Goal: Task Accomplishment & Management: Manage account settings

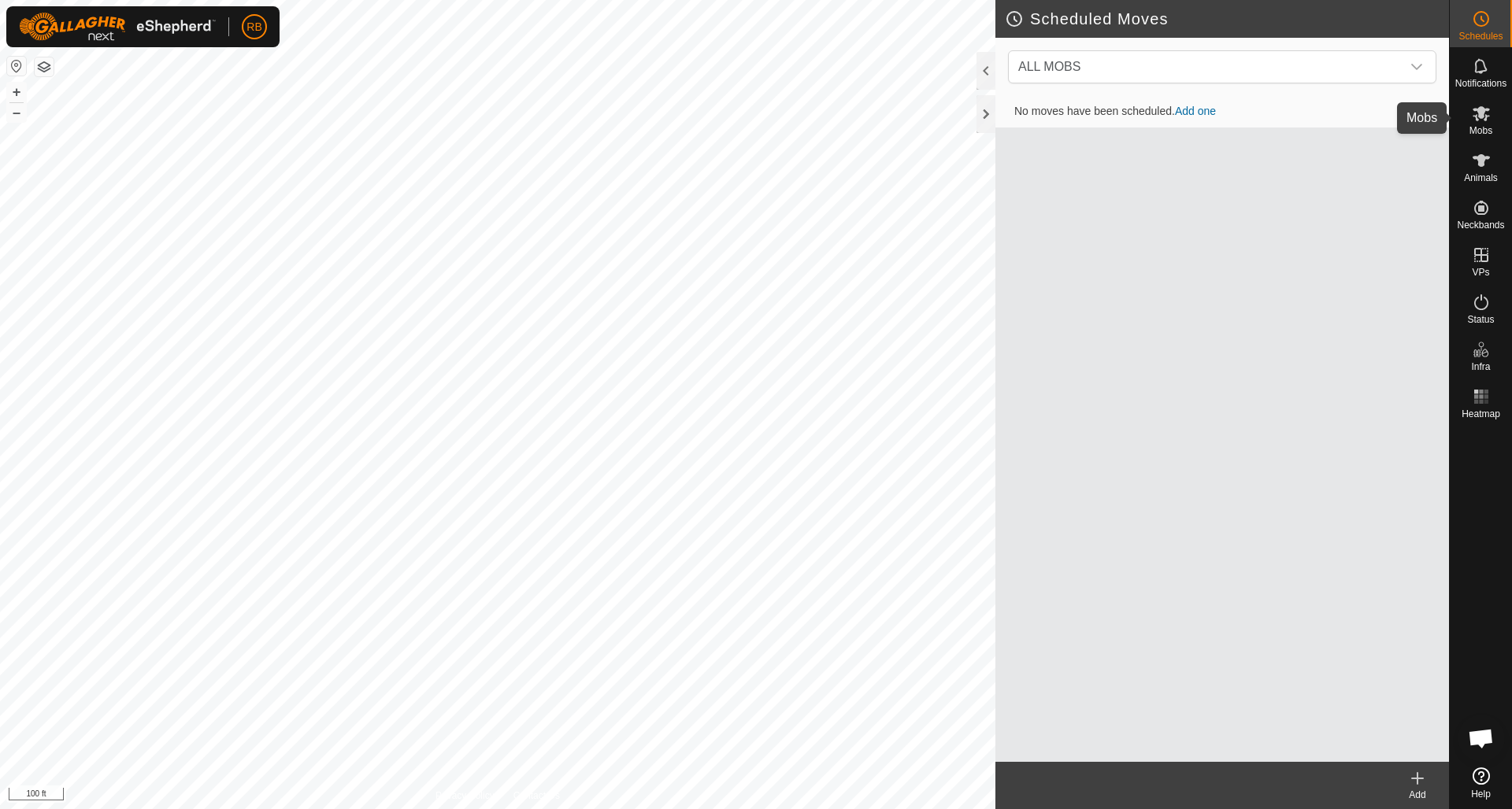
click at [1486, 111] on icon at bounding box center [1481, 114] width 17 height 15
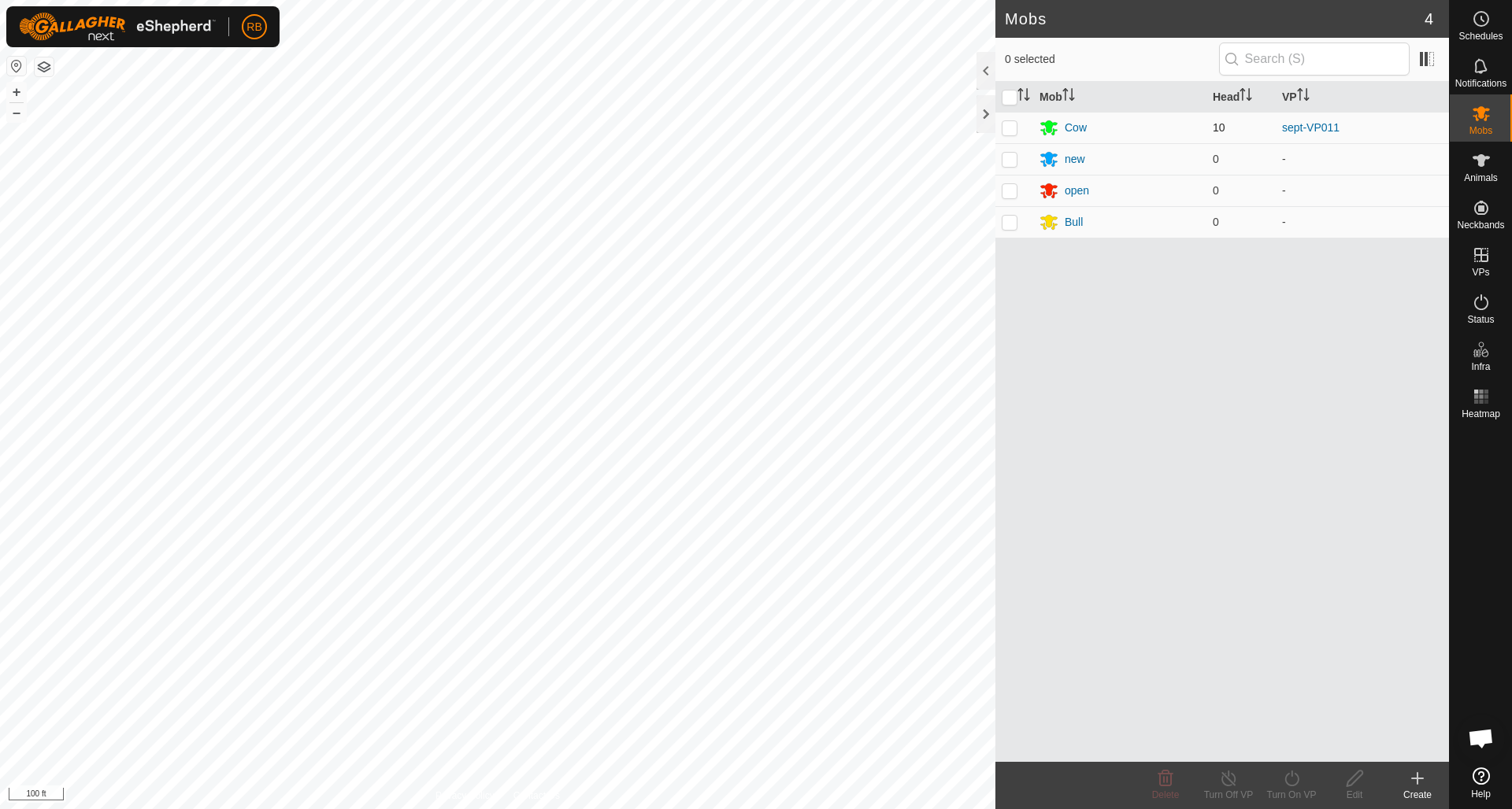
click at [1012, 129] on p-checkbox at bounding box center [1009, 127] width 16 height 12
checkbox input "true"
click at [1297, 778] on icon at bounding box center [1291, 778] width 14 height 16
click at [1302, 707] on link "Later" at bounding box center [1337, 711] width 155 height 31
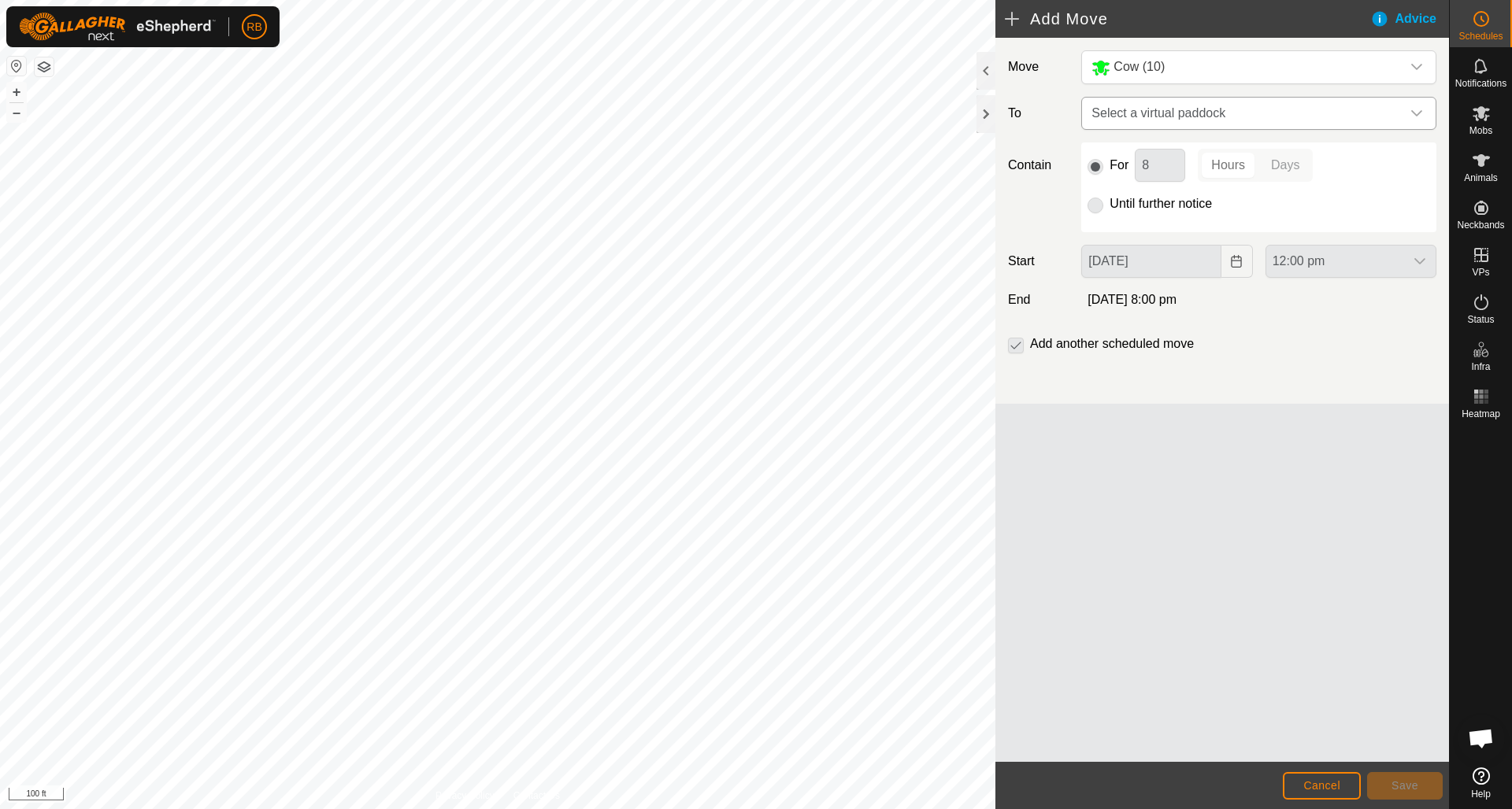
click at [1419, 114] on icon "dropdown trigger" at bounding box center [1417, 114] width 11 height 7
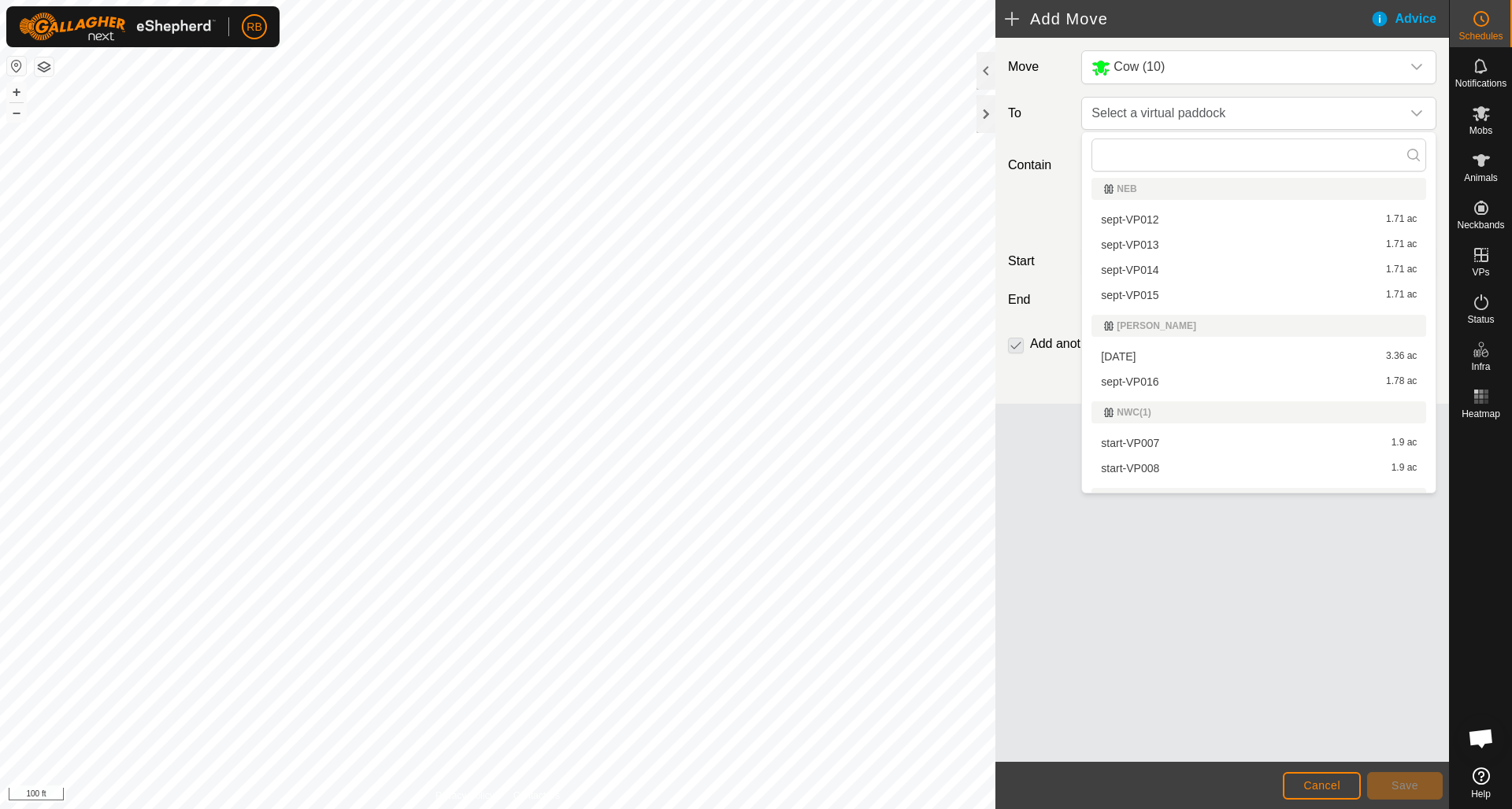
scroll to position [696, 0]
click at [1150, 218] on li "sept-VP012 1.71 ac" at bounding box center [1258, 217] width 335 height 24
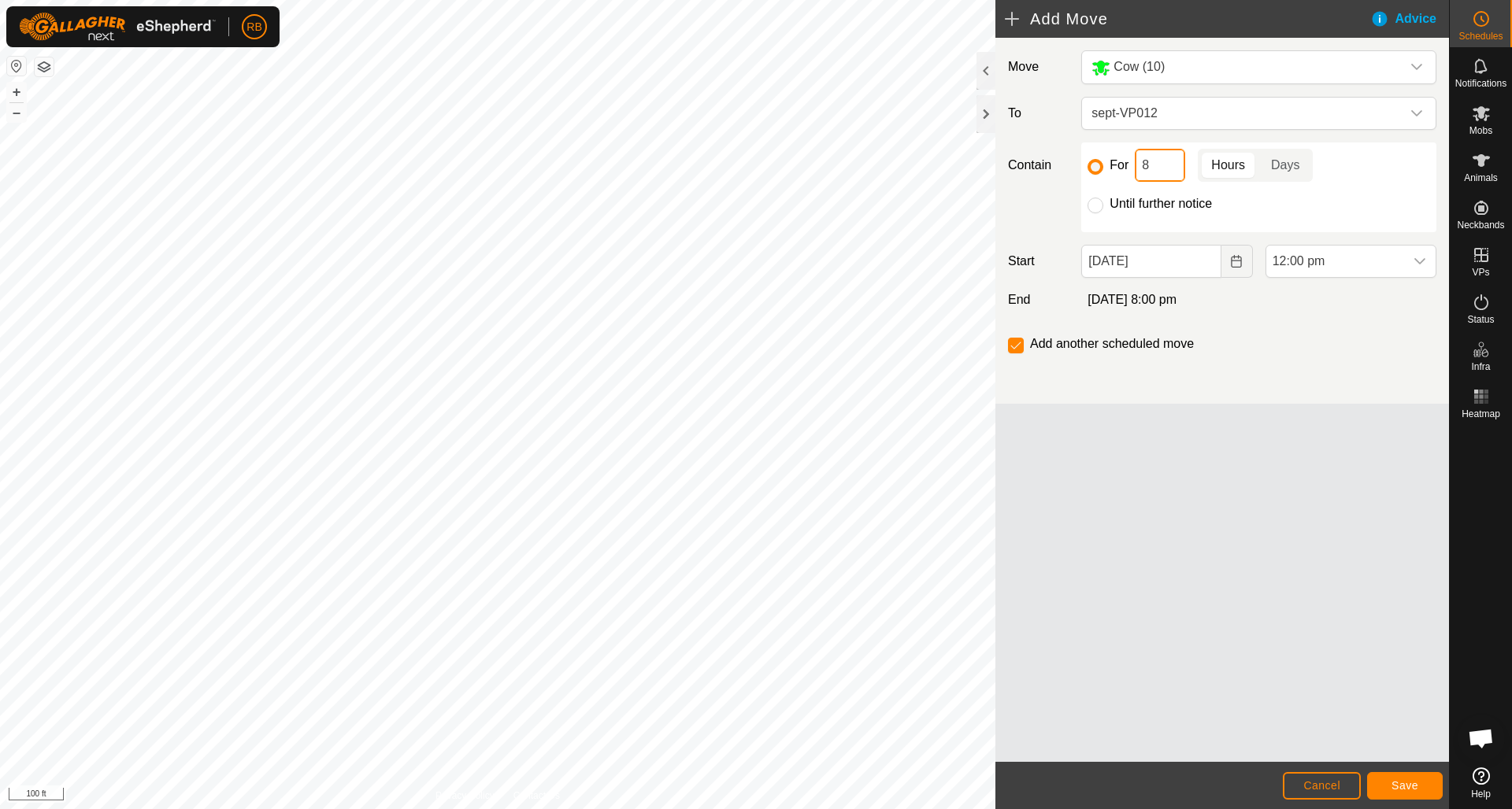
click at [1169, 165] on input "8" at bounding box center [1159, 165] width 51 height 33
type input "12"
click at [1405, 778] on button "Save" at bounding box center [1404, 786] width 75 height 28
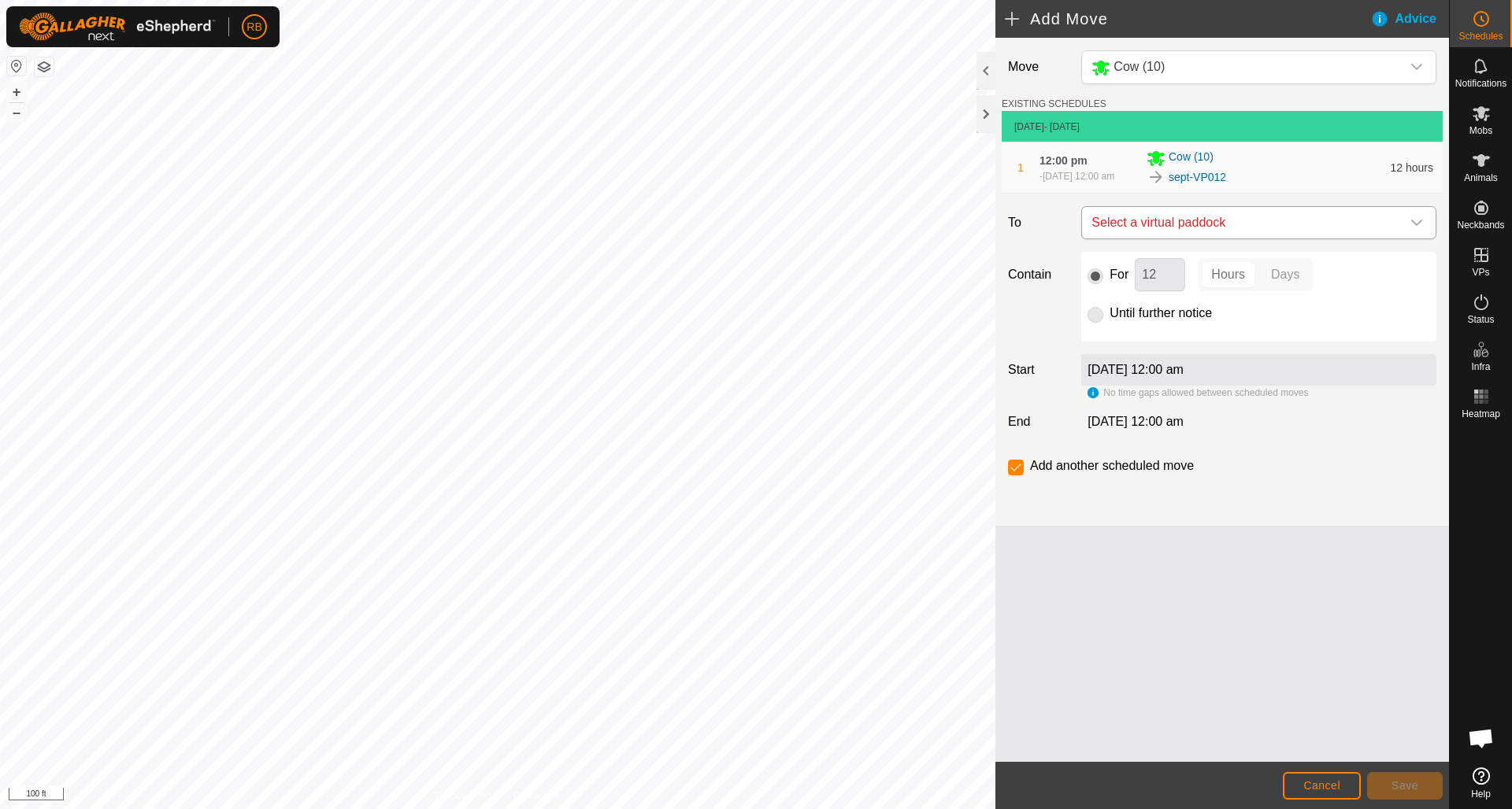
click at [1415, 226] on icon "dropdown trigger" at bounding box center [1417, 222] width 11 height 7
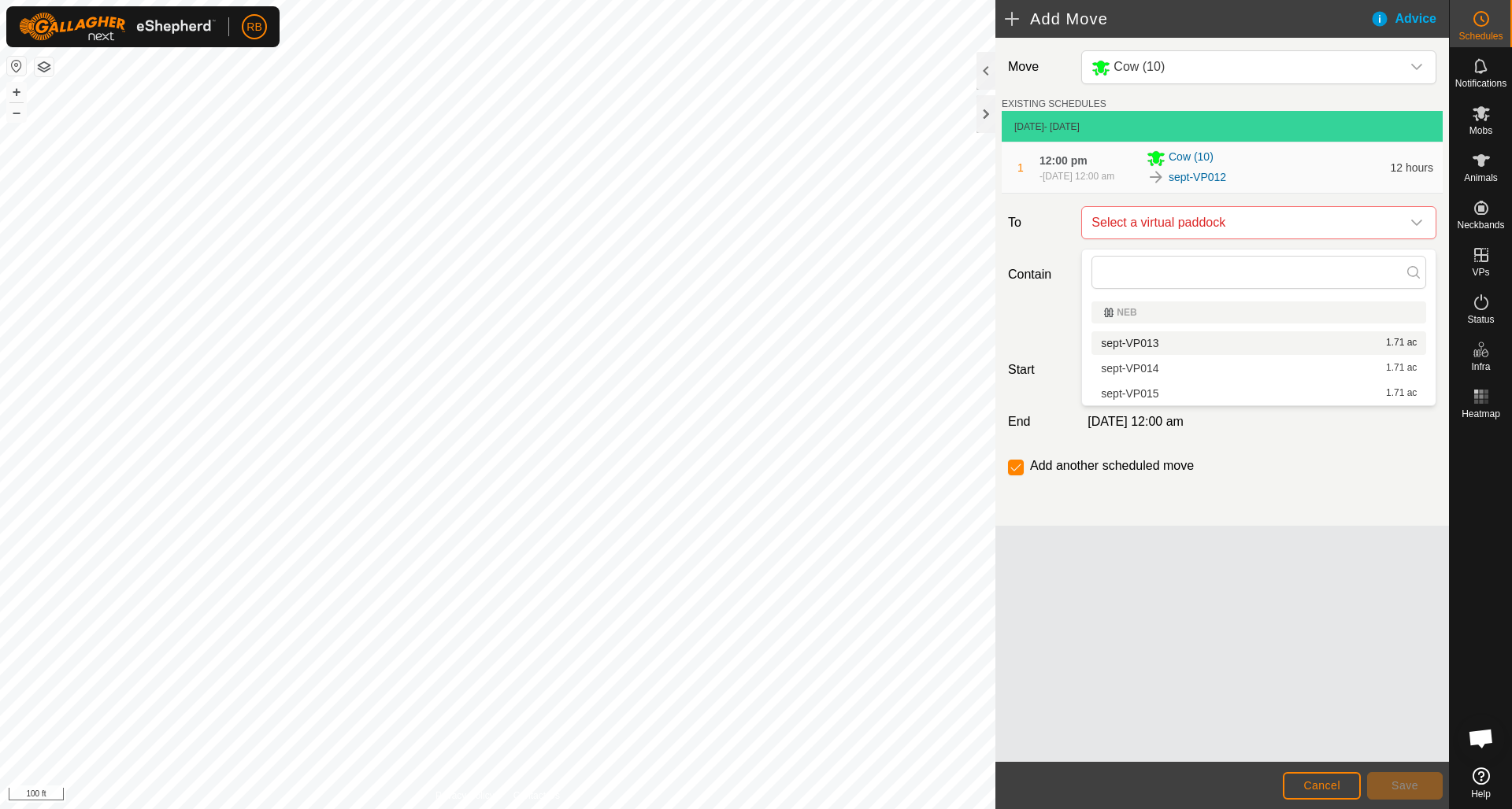
click at [1156, 345] on li "sept-VP013 1.71 ac" at bounding box center [1258, 342] width 335 height 24
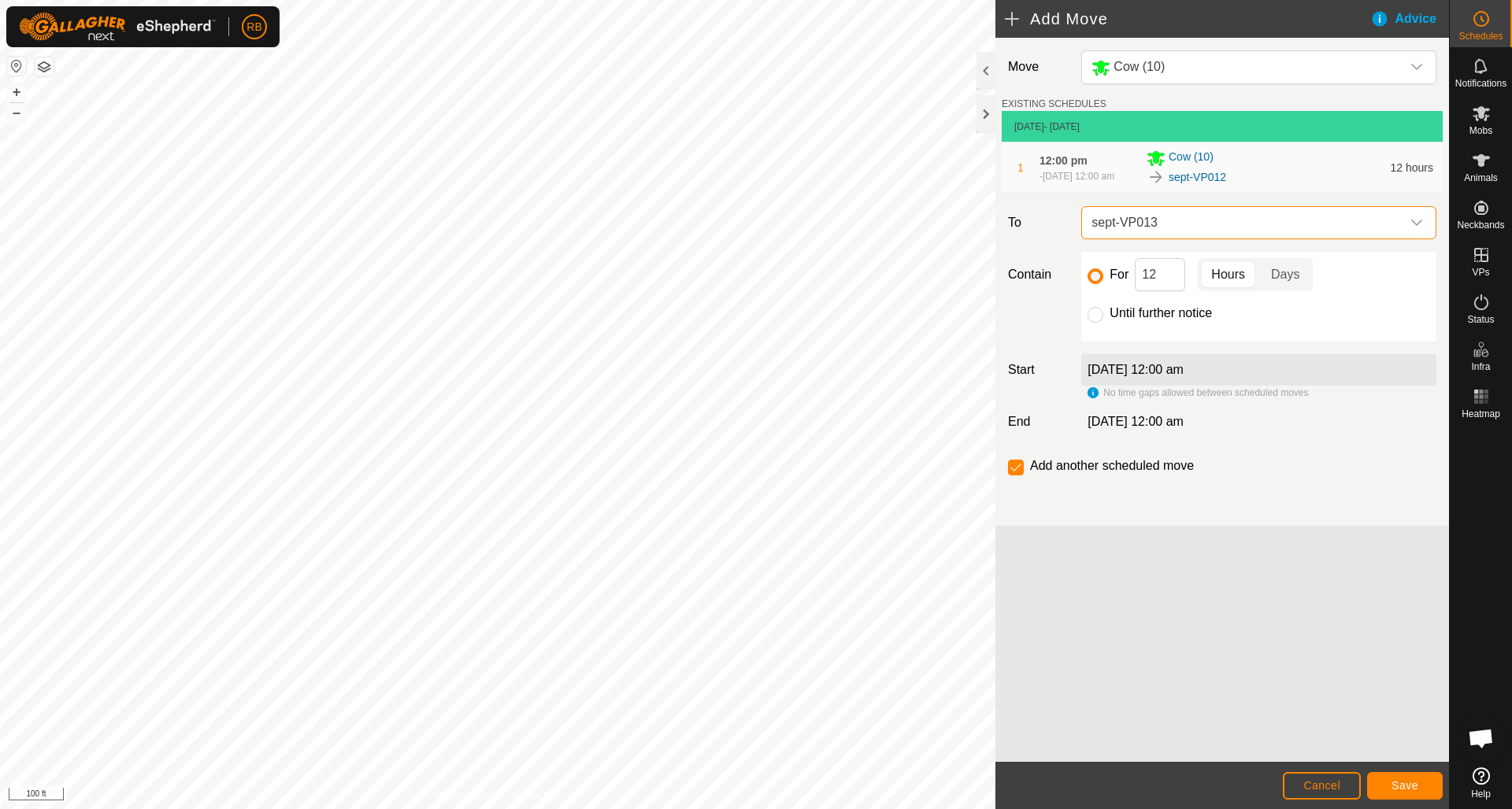
click at [1414, 780] on span "Save" at bounding box center [1404, 785] width 27 height 12
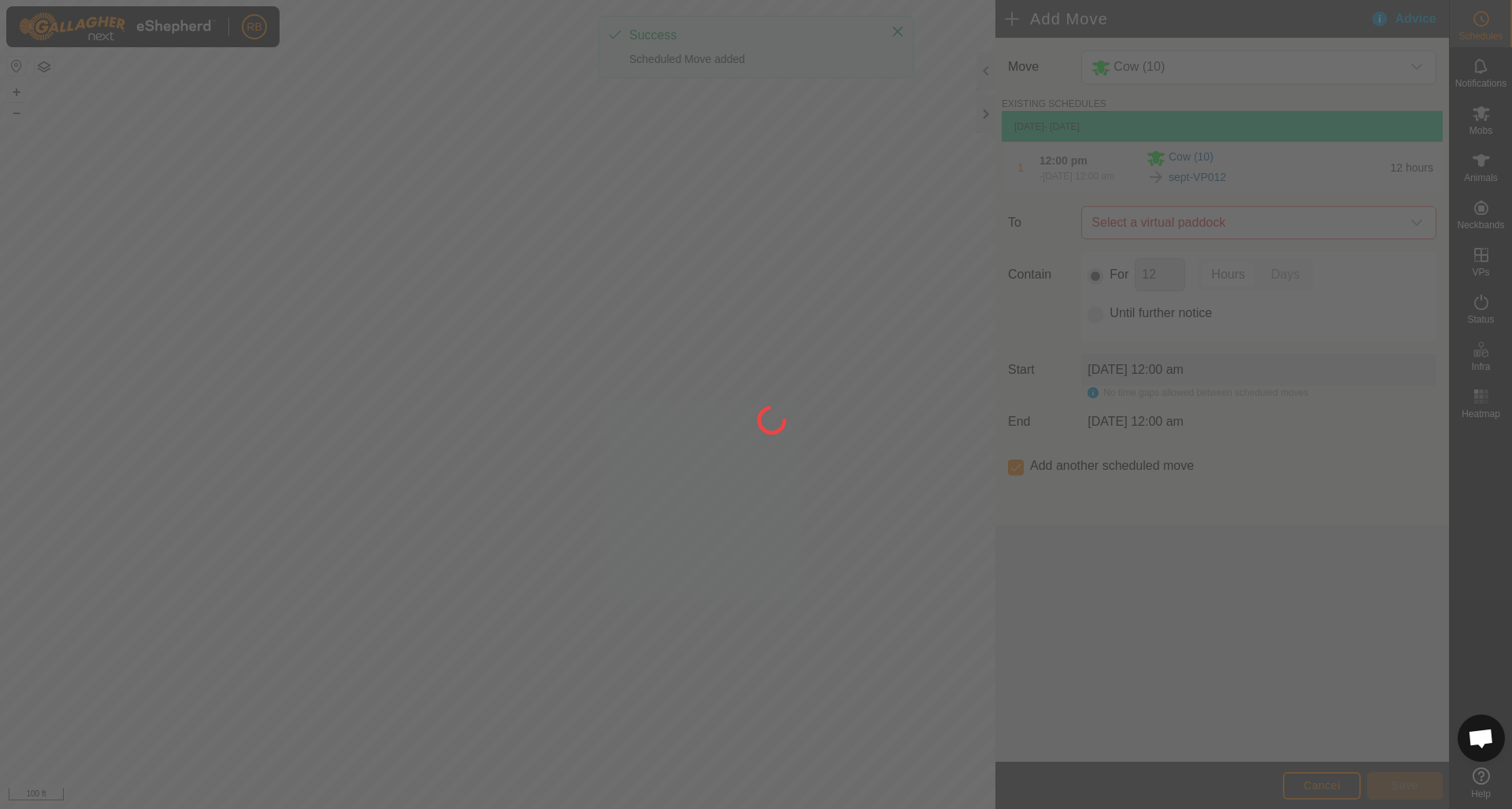
drag, startPoint x: 665, startPoint y: 197, endPoint x: 672, endPoint y: 205, distance: 10.6
click at [673, 206] on div at bounding box center [756, 404] width 1512 height 809
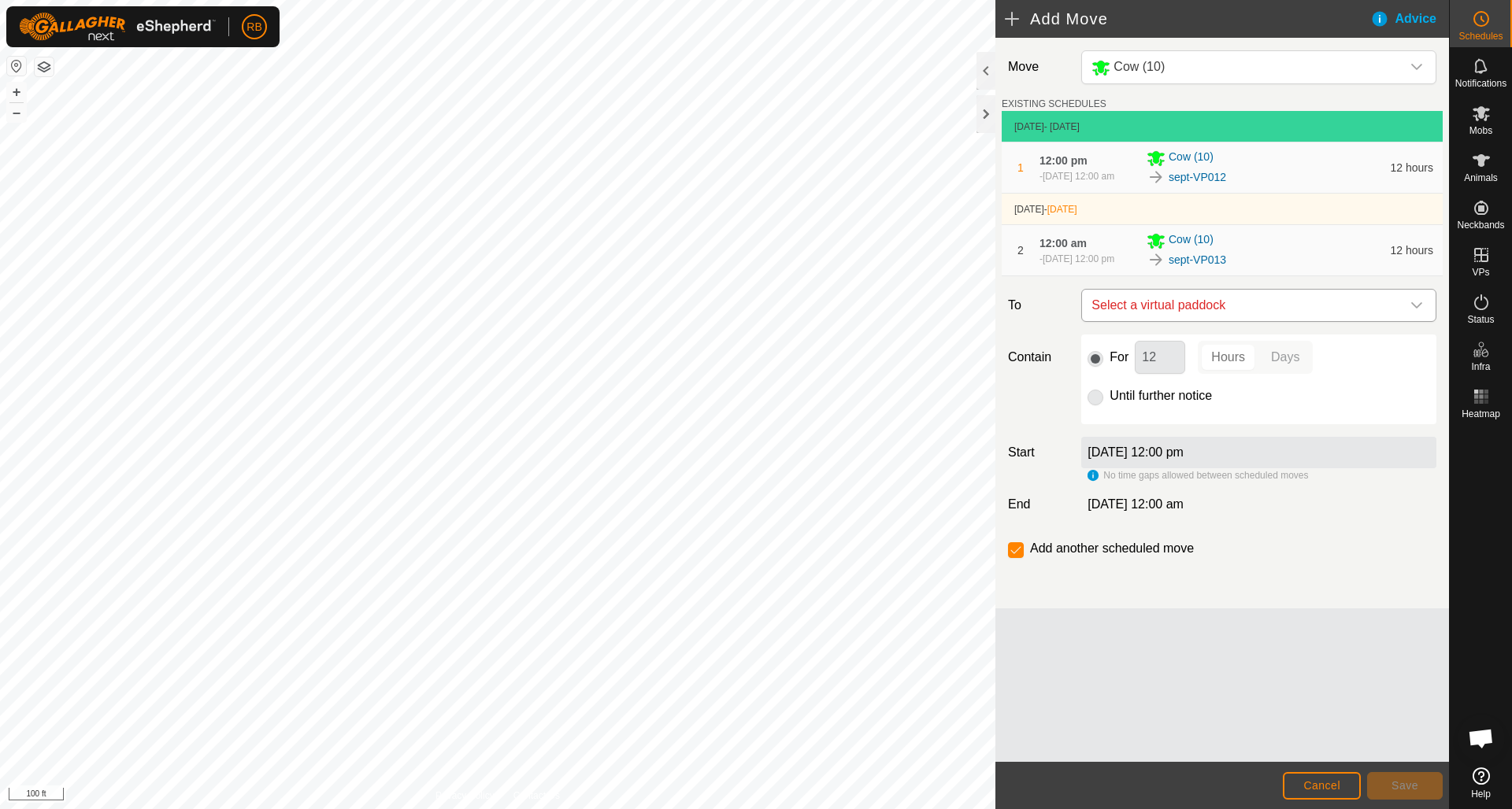
click at [1418, 312] on icon "dropdown trigger" at bounding box center [1416, 305] width 12 height 12
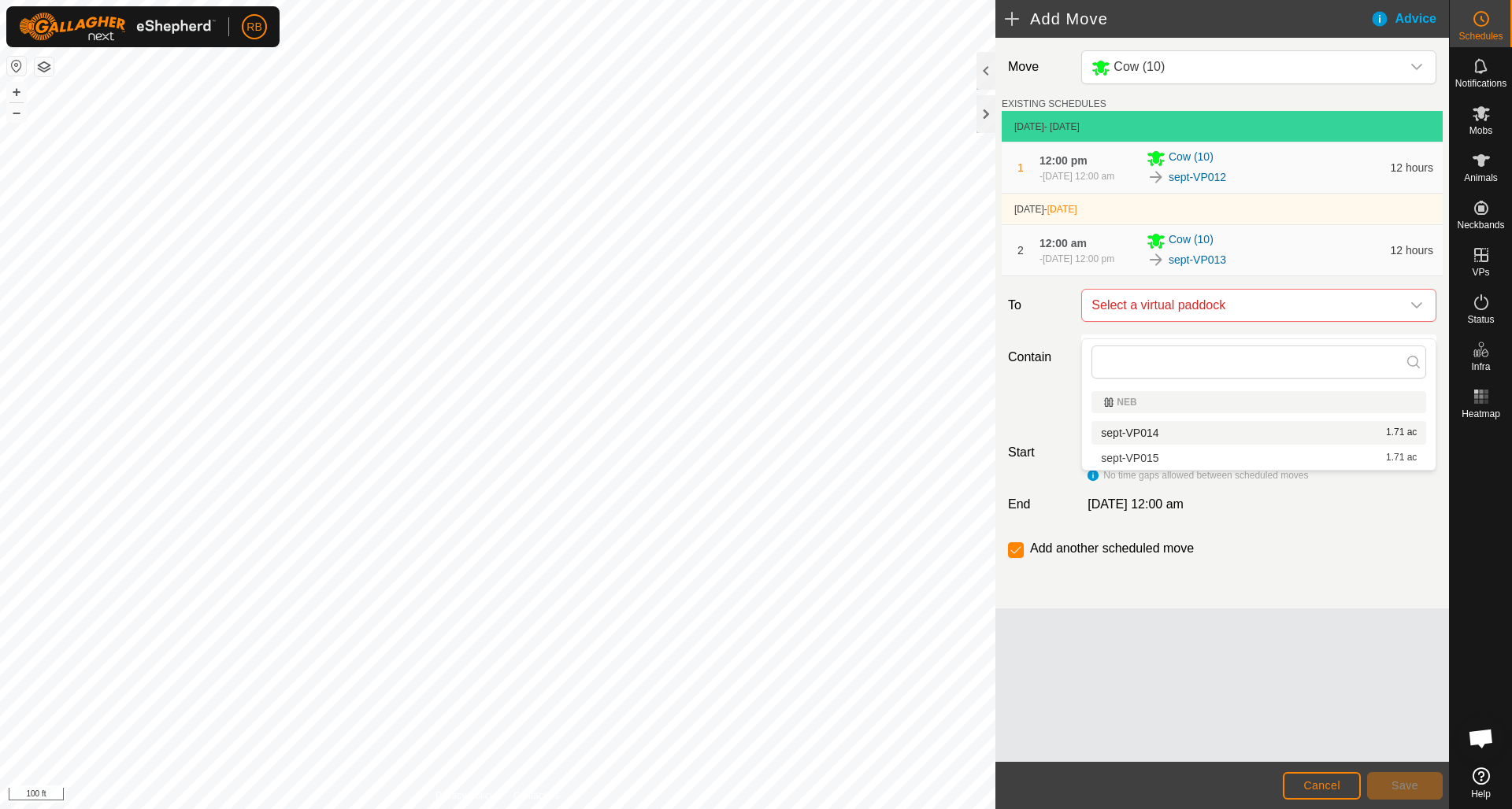
click at [1137, 433] on li "sept-VP014 1.71 ac" at bounding box center [1258, 433] width 335 height 24
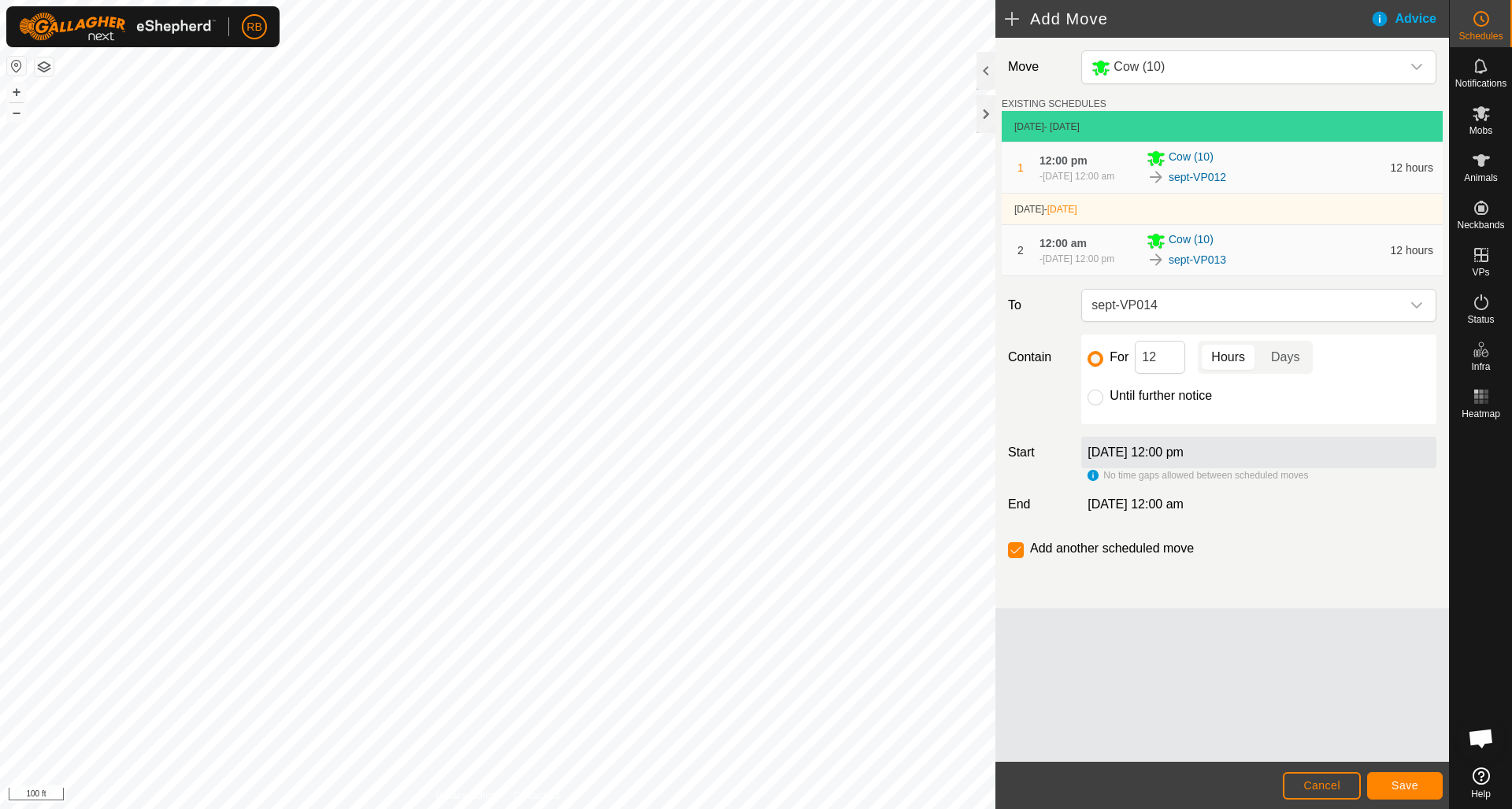
click at [1404, 786] on span "Save" at bounding box center [1404, 785] width 27 height 12
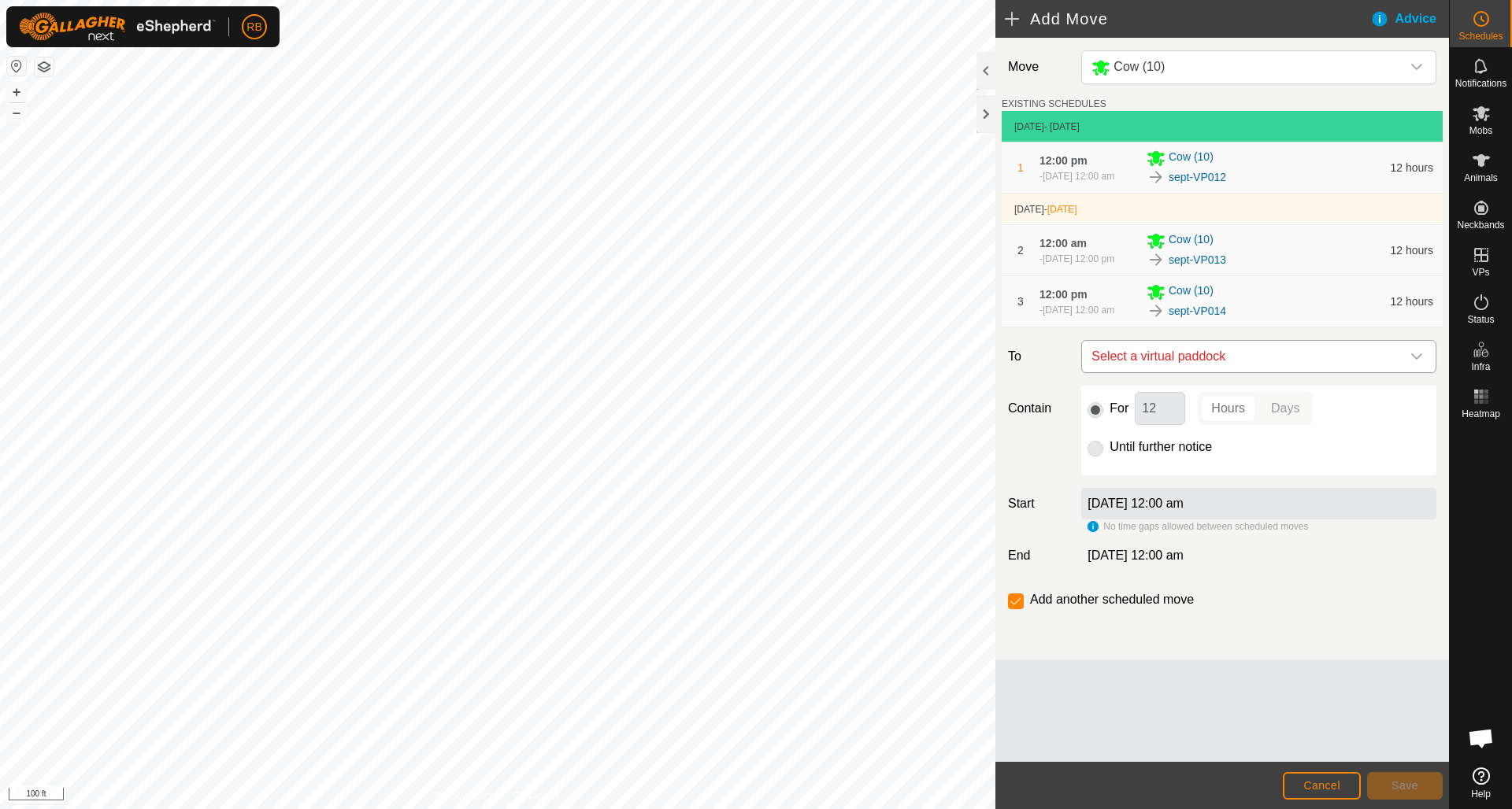
click at [1419, 363] on icon "dropdown trigger" at bounding box center [1416, 356] width 12 height 12
click at [1138, 482] on li "sept-VP015 1.71 ac" at bounding box center [1258, 484] width 335 height 24
click at [1382, 782] on button "Save" at bounding box center [1404, 786] width 75 height 28
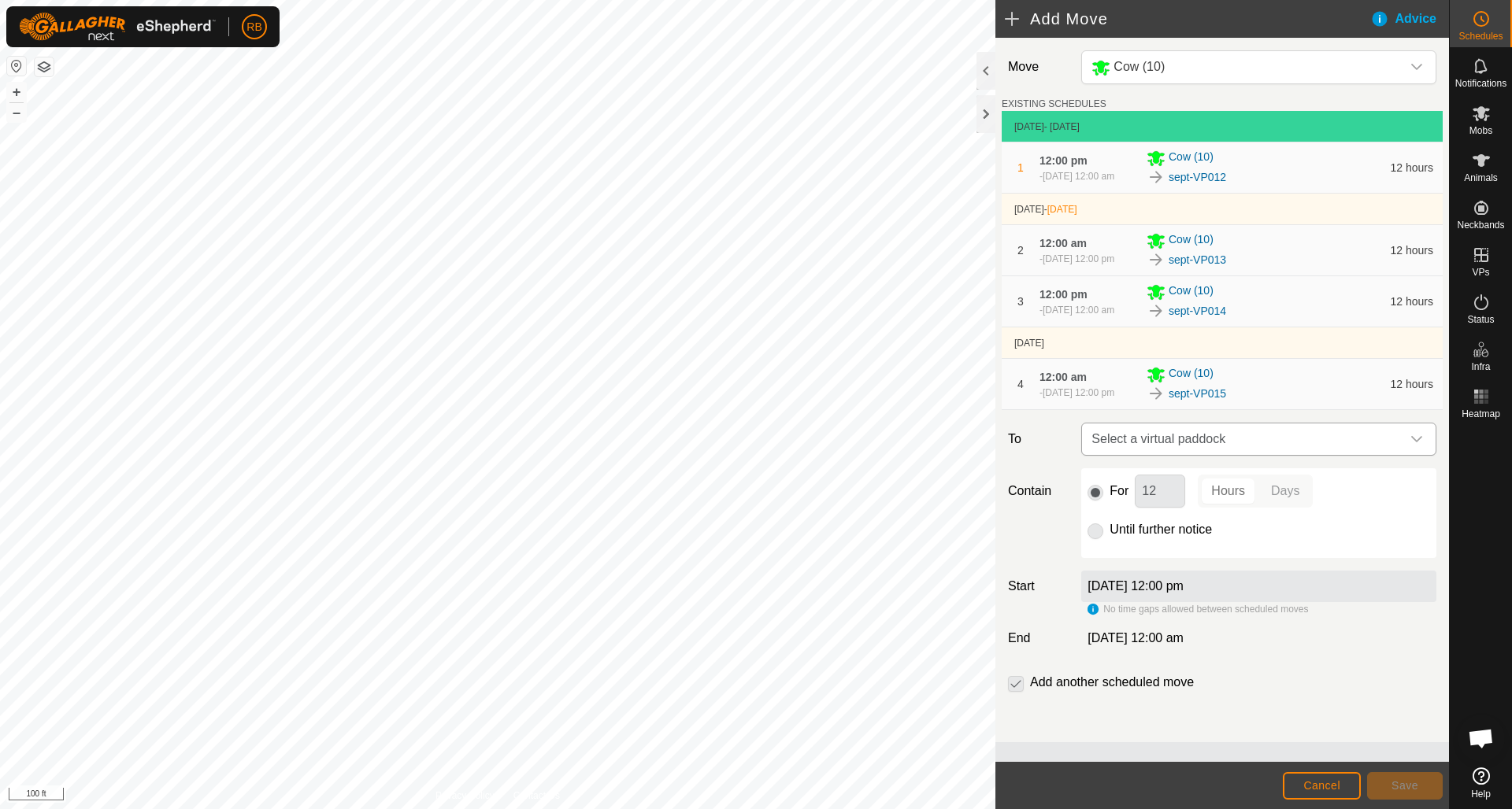
click at [1416, 446] on icon "dropdown trigger" at bounding box center [1416, 439] width 12 height 12
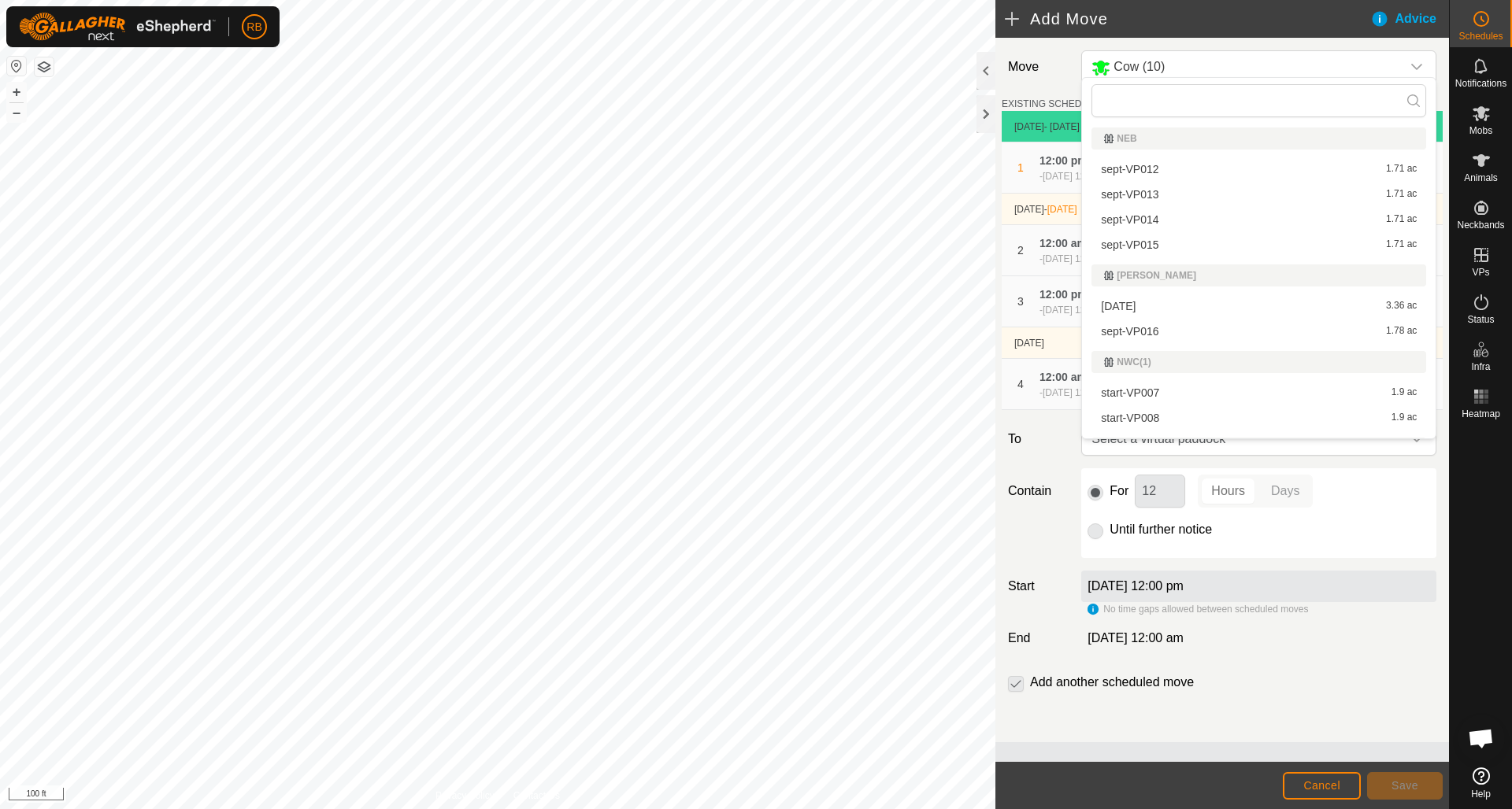
scroll to position [692, 0]
click at [1131, 332] on li "sept-VP016 1.78 ac" at bounding box center [1258, 330] width 335 height 24
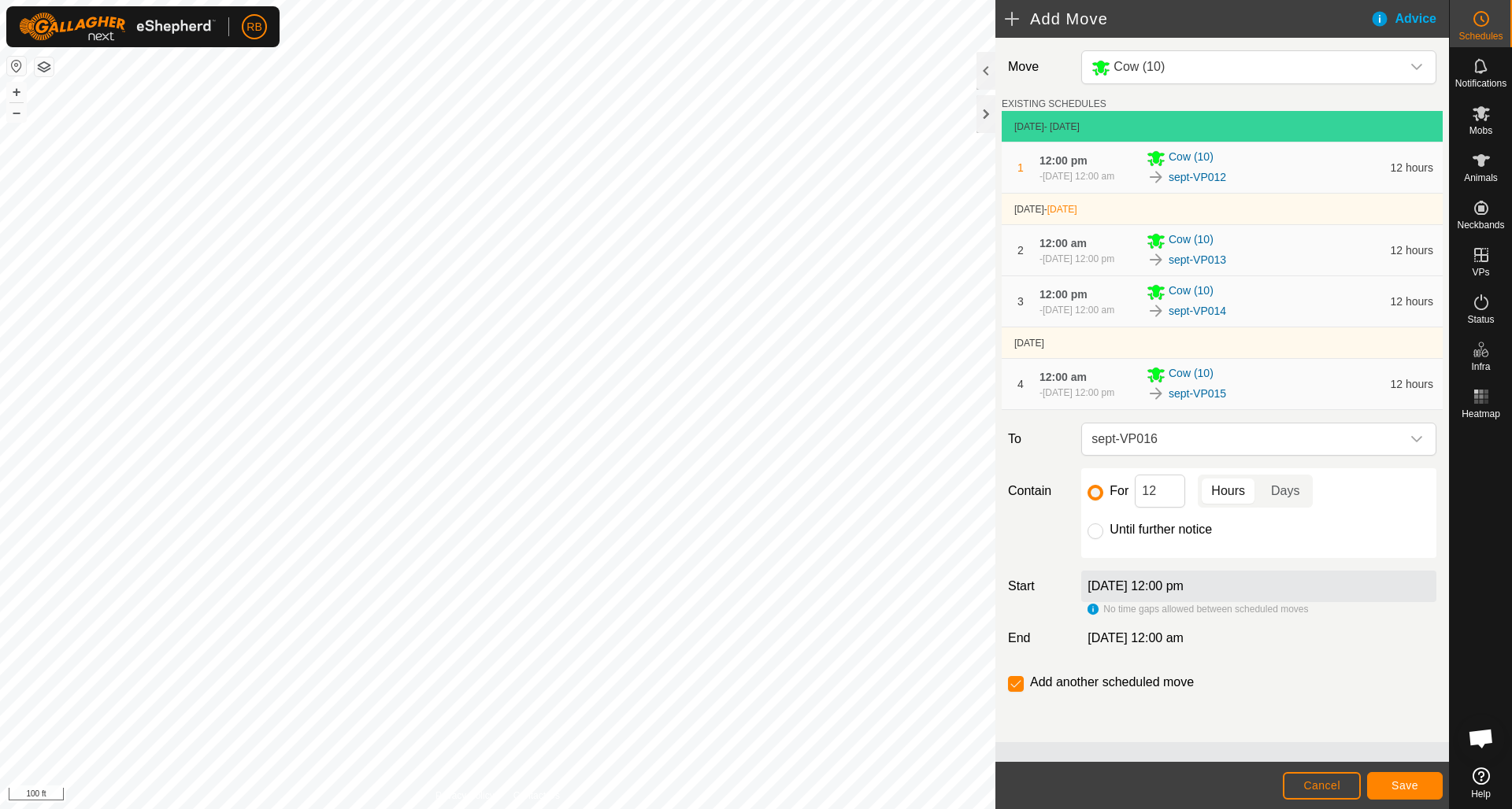
click at [1408, 787] on span "Save" at bounding box center [1404, 785] width 27 height 12
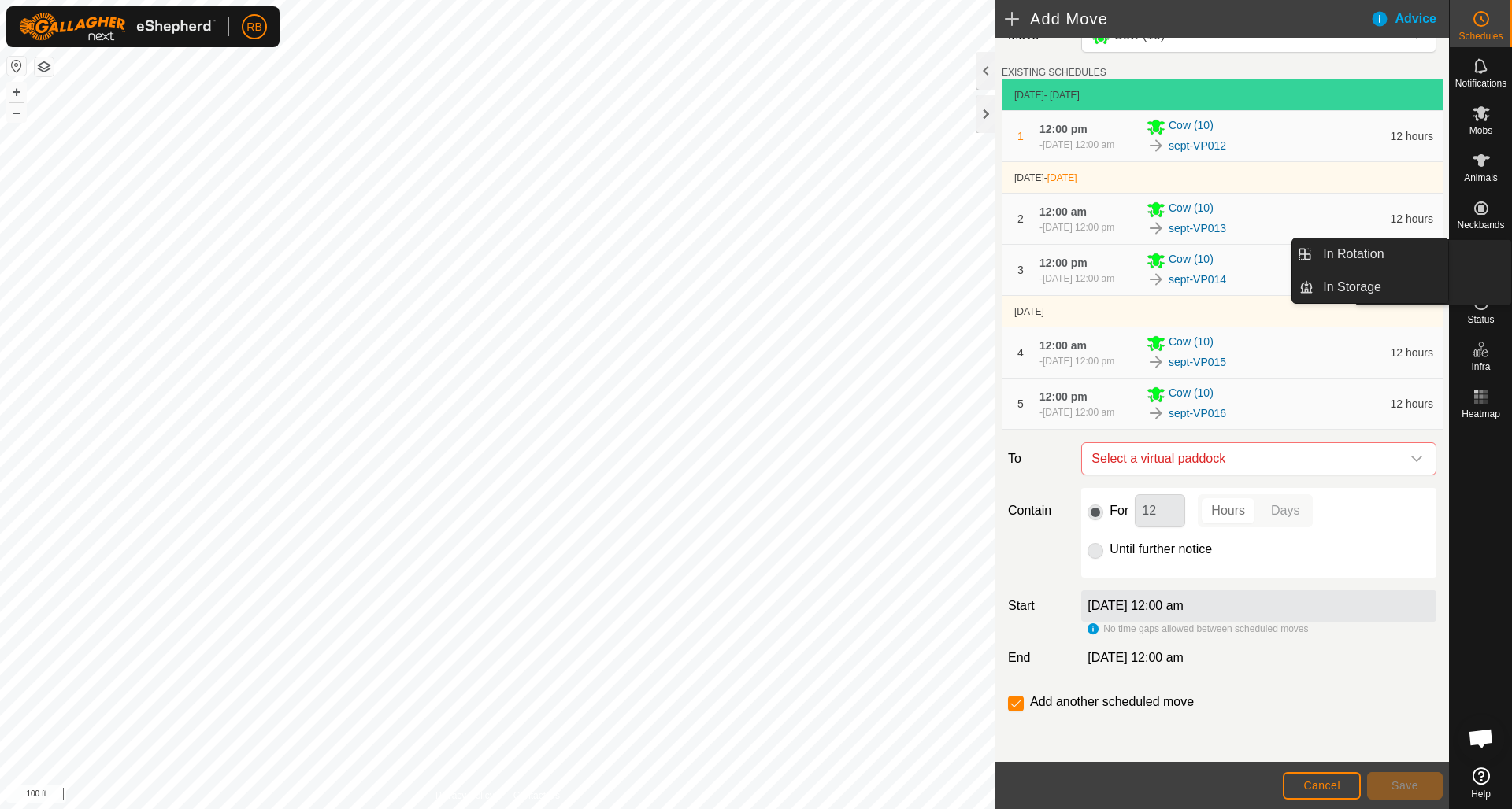
scroll to position [36, 0]
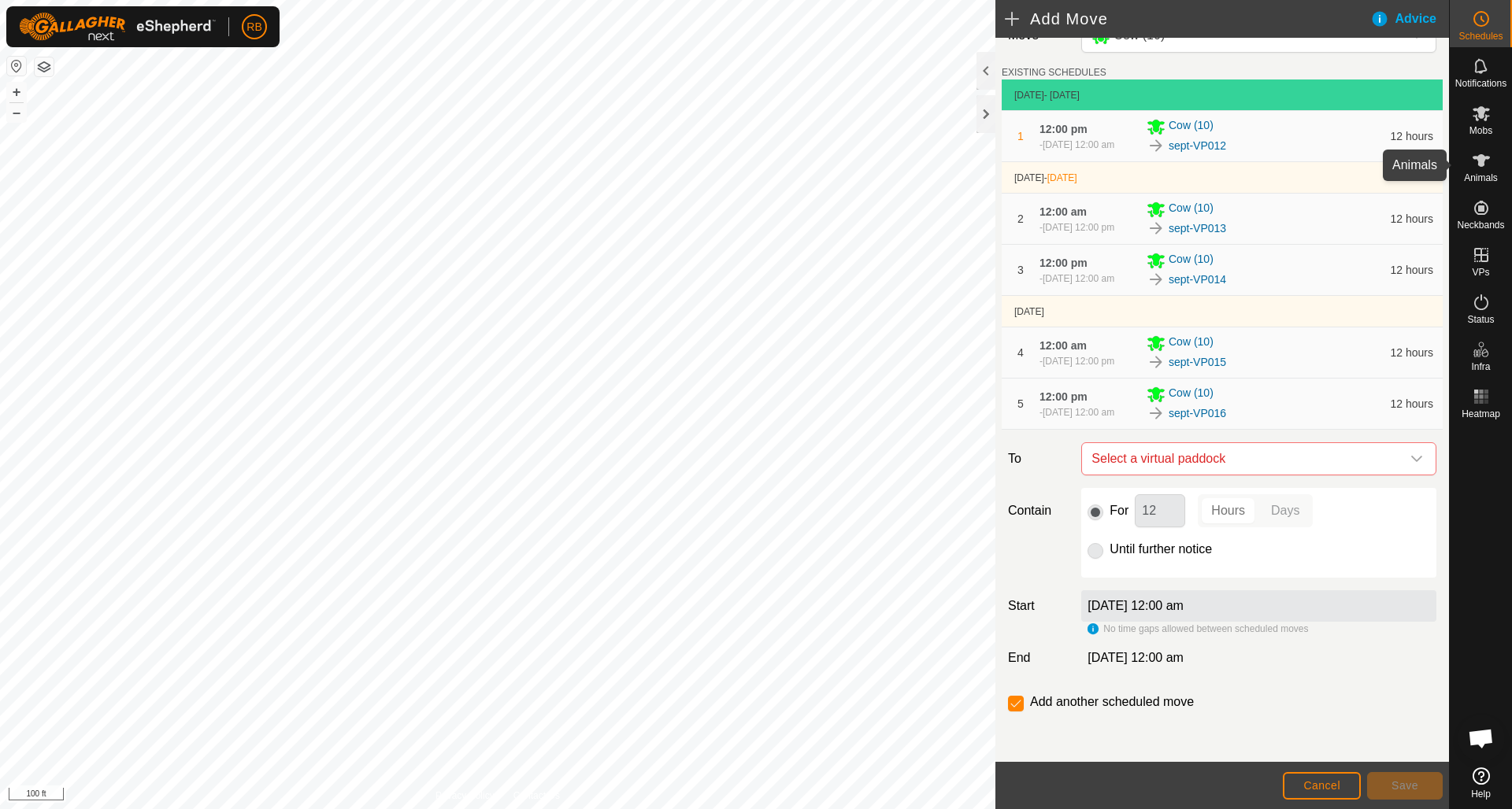
click at [1481, 159] on icon at bounding box center [1481, 160] width 17 height 12
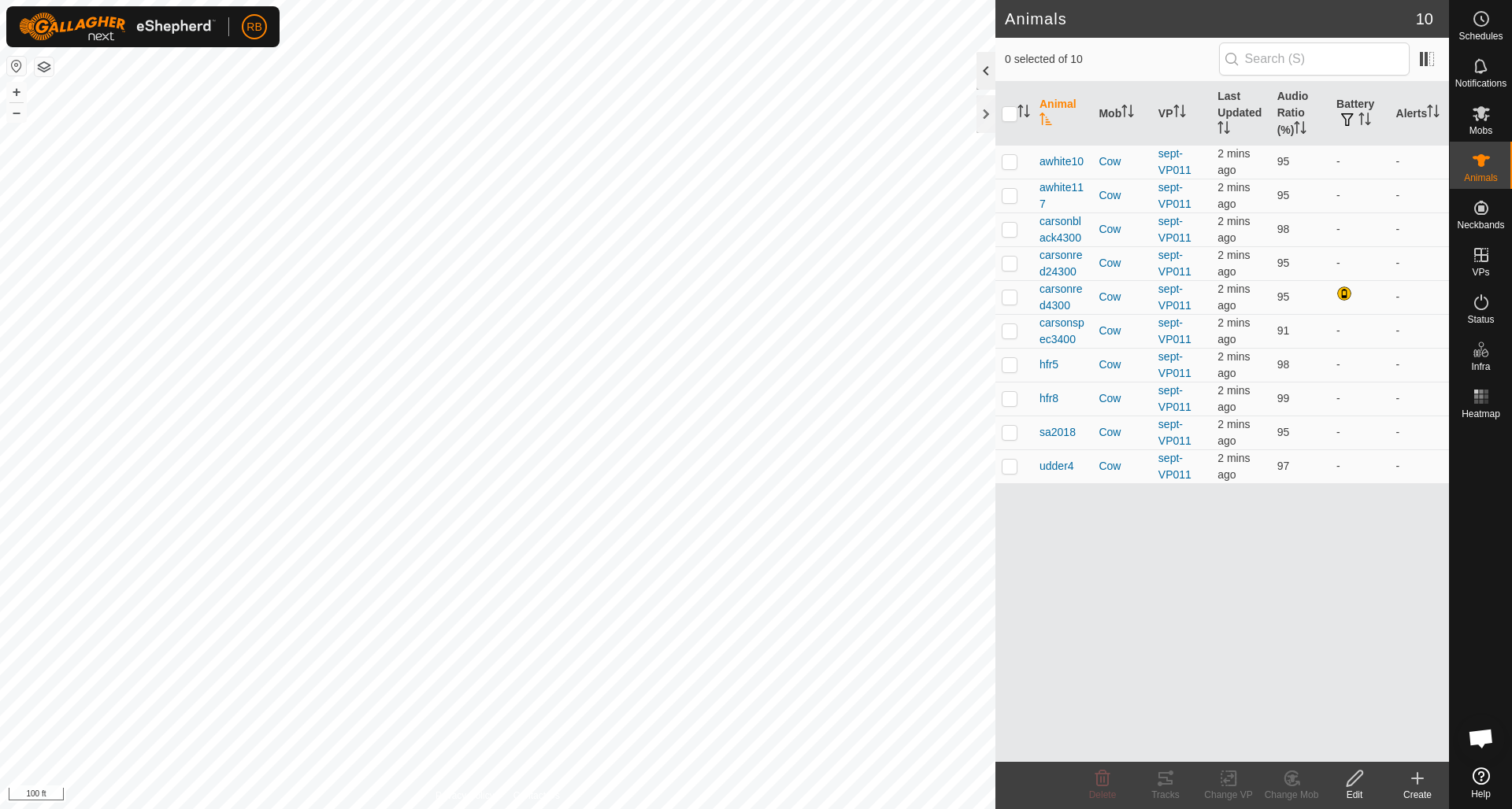
click at [990, 70] on div at bounding box center [985, 71] width 19 height 38
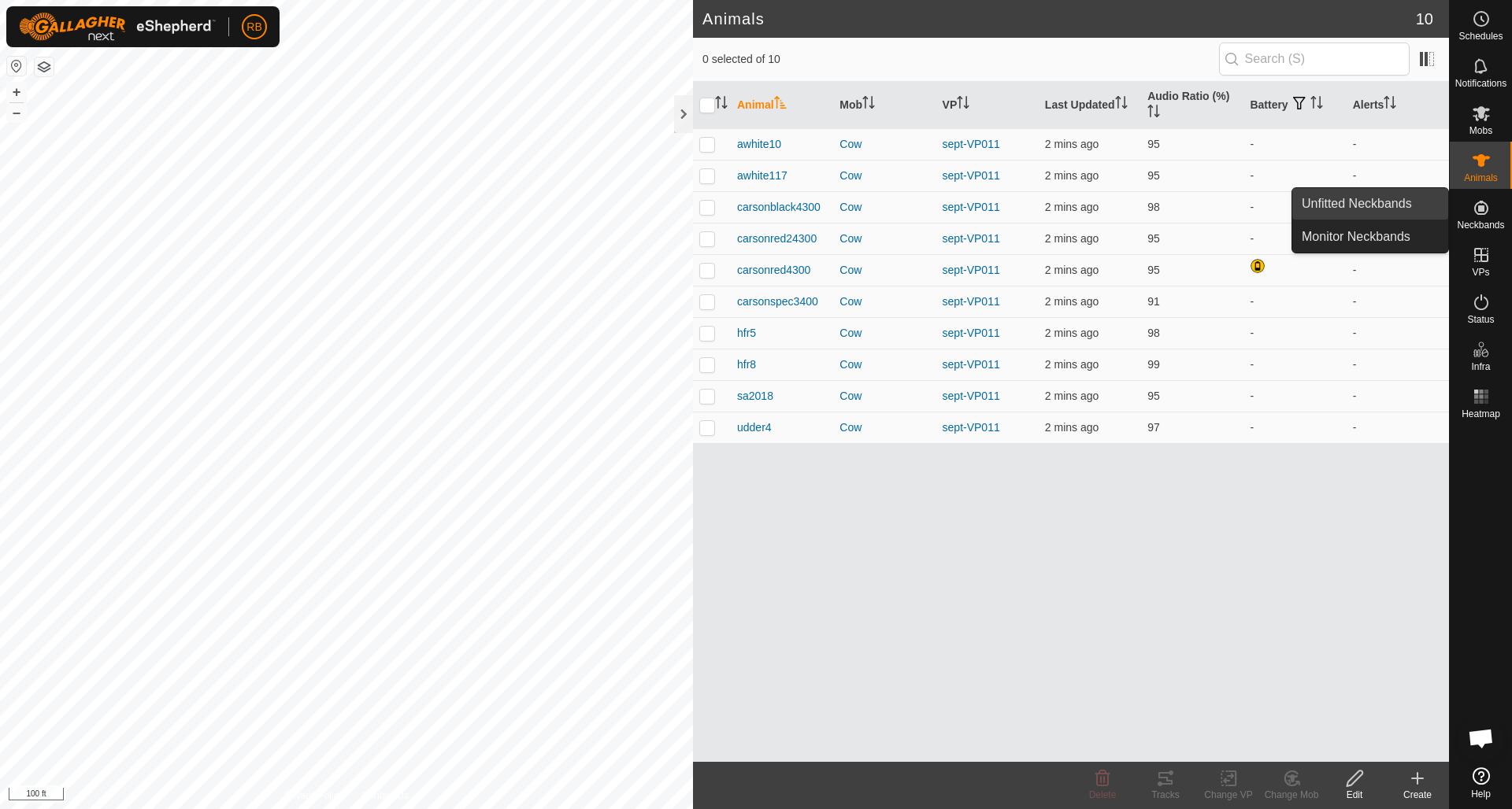
click at [1382, 202] on link "Unfitted Neckbands" at bounding box center [1369, 203] width 155 height 31
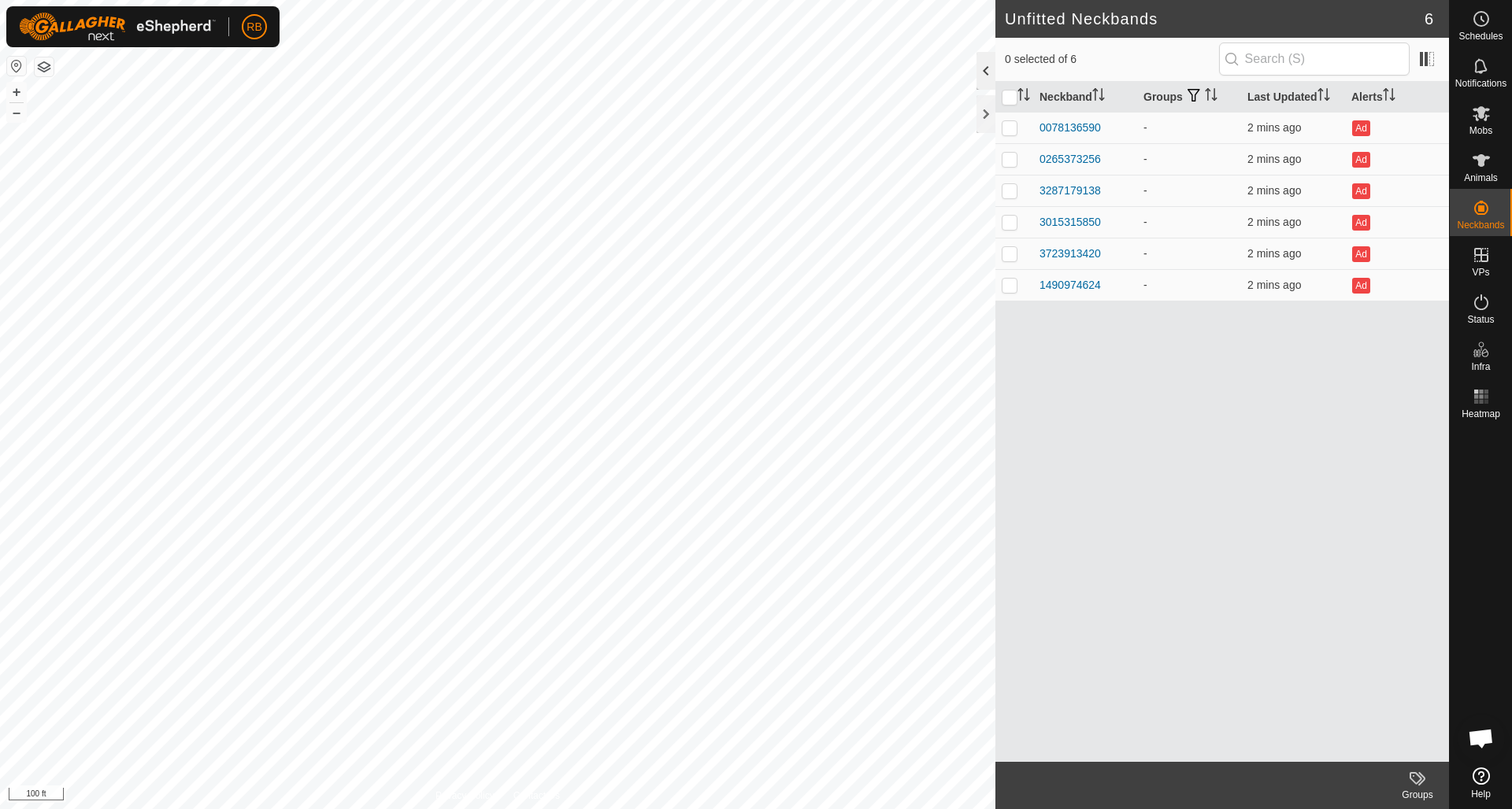
click at [982, 70] on div at bounding box center [985, 71] width 19 height 38
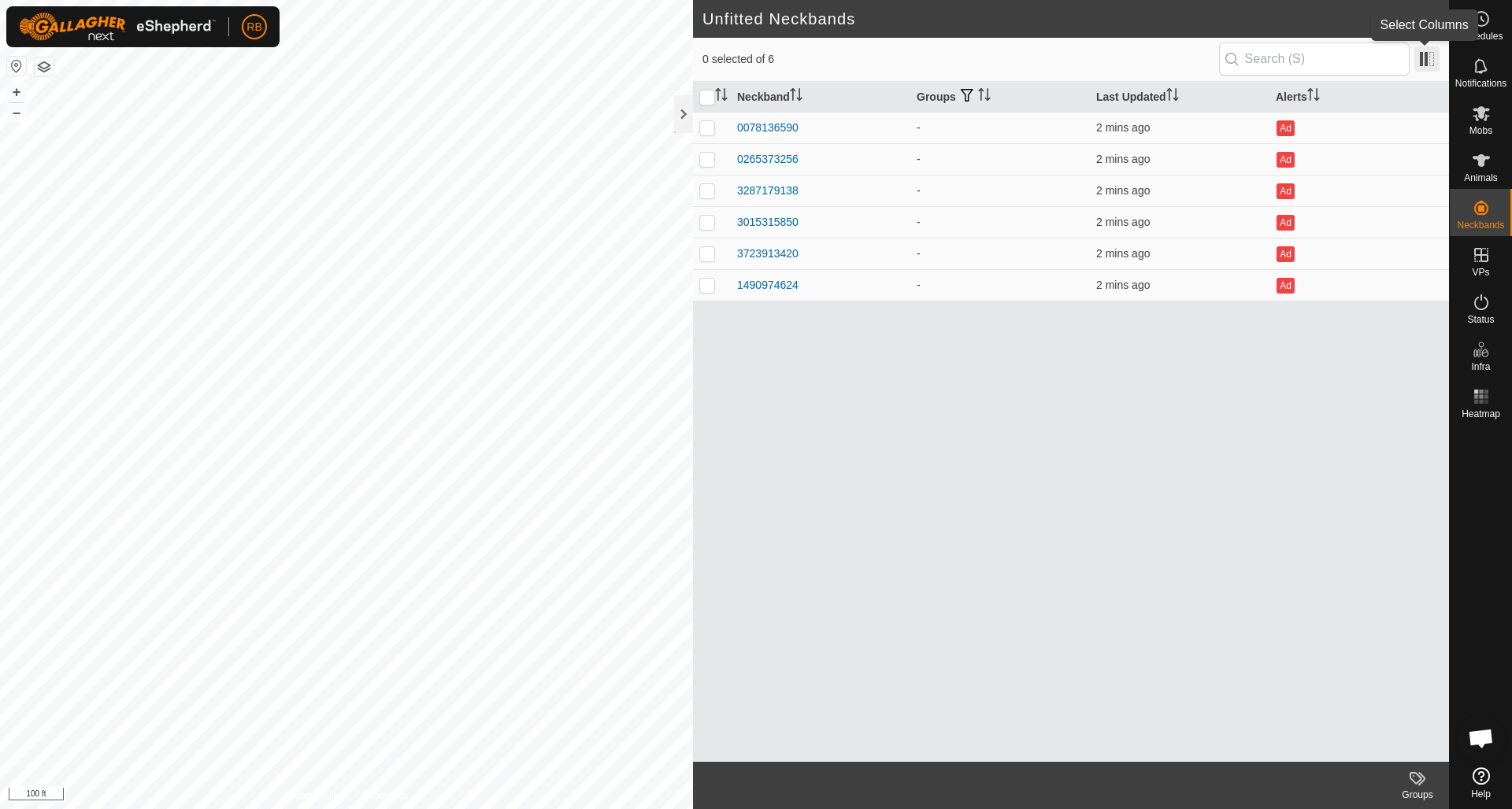
click at [1431, 63] on span at bounding box center [1426, 59] width 25 height 25
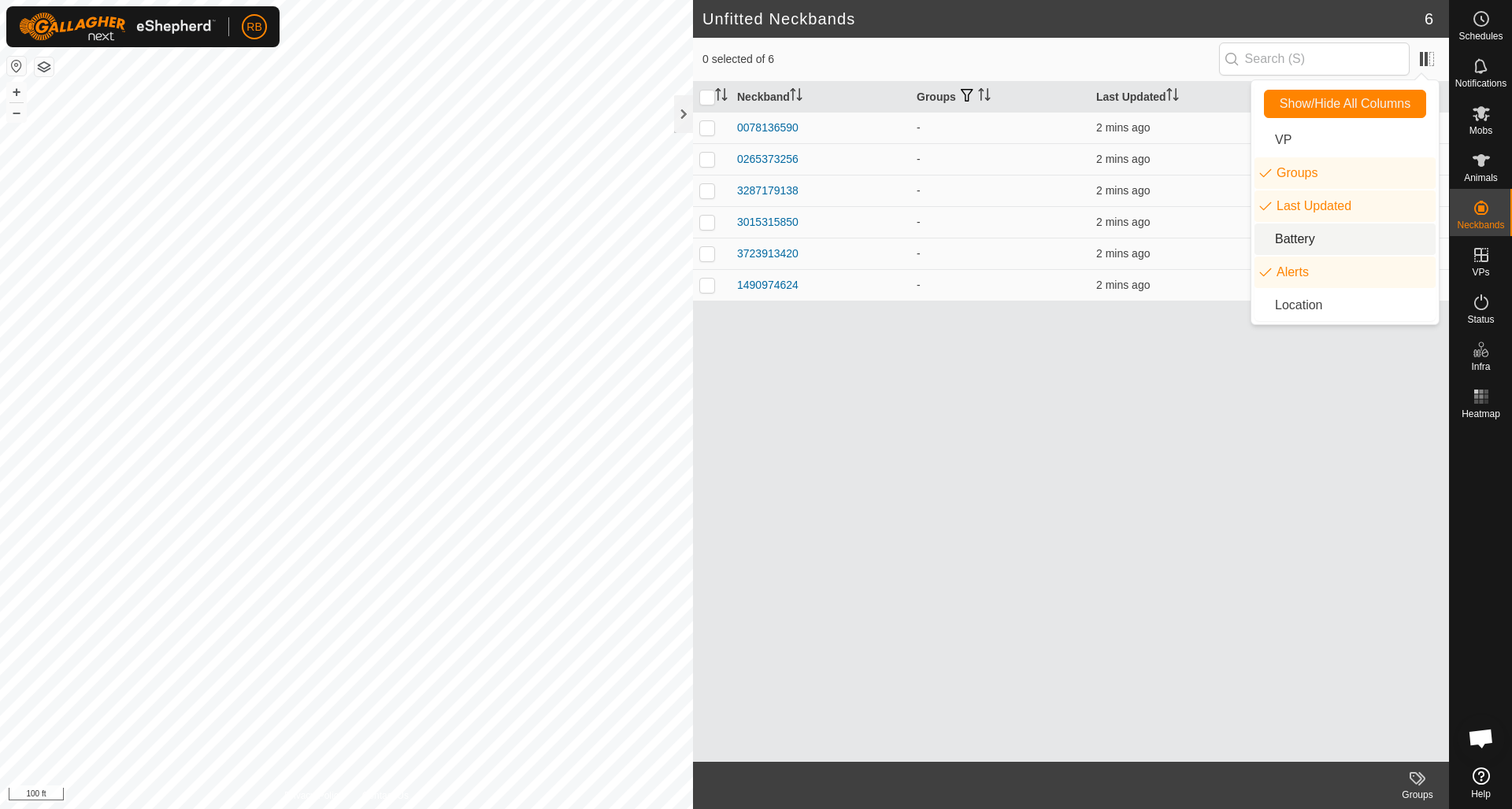
click at [1296, 239] on li "Battery" at bounding box center [1345, 239] width 181 height 31
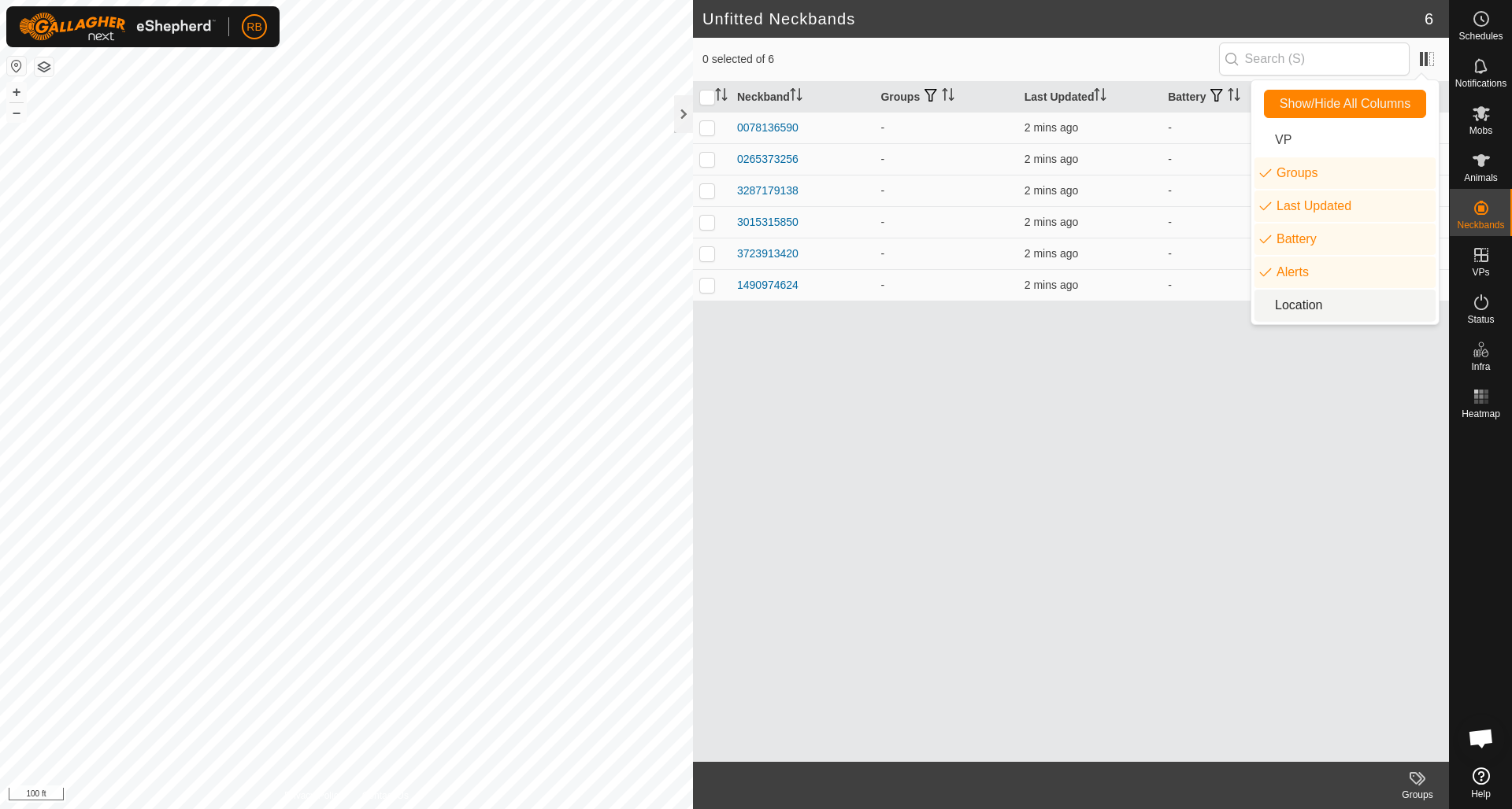
click at [1224, 446] on div "Neckband Groups Last Updated Battery Alerts 0078136590 - 2 mins ago - Ad 026537…" at bounding box center [1070, 422] width 756 height 680
